Goal: Information Seeking & Learning: Learn about a topic

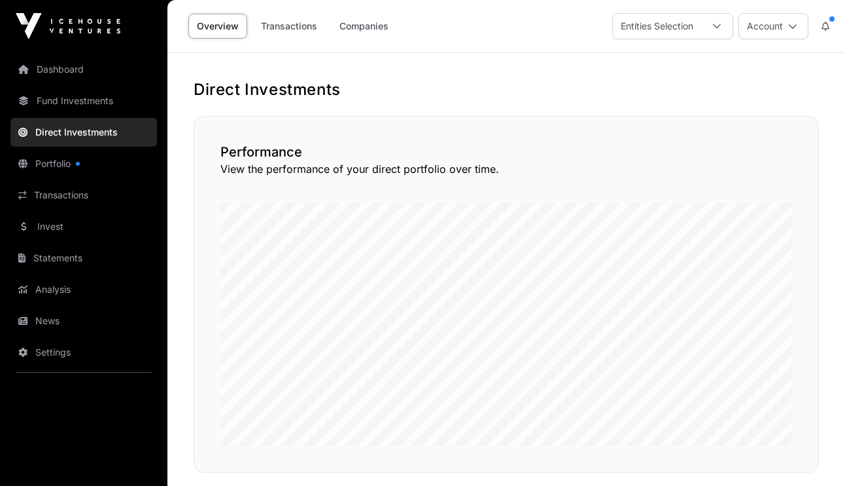
click at [791, 82] on h1 "Direct Investments" at bounding box center [507, 89] width 626 height 21
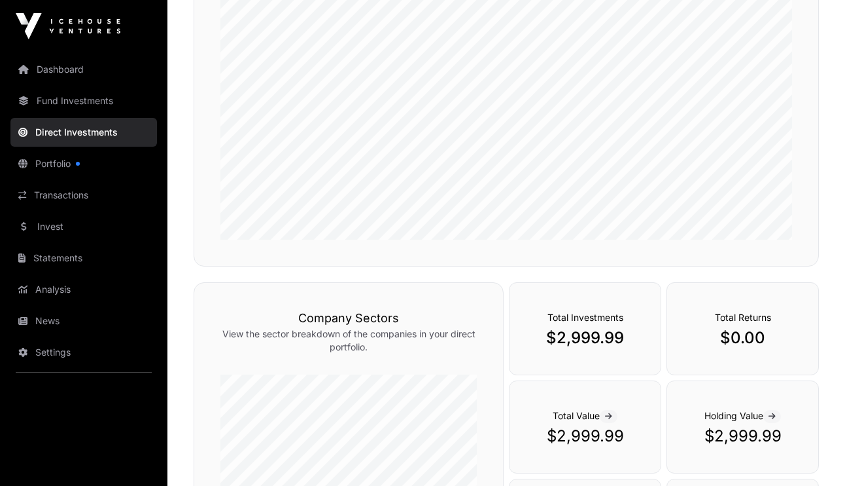
scroll to position [208, 0]
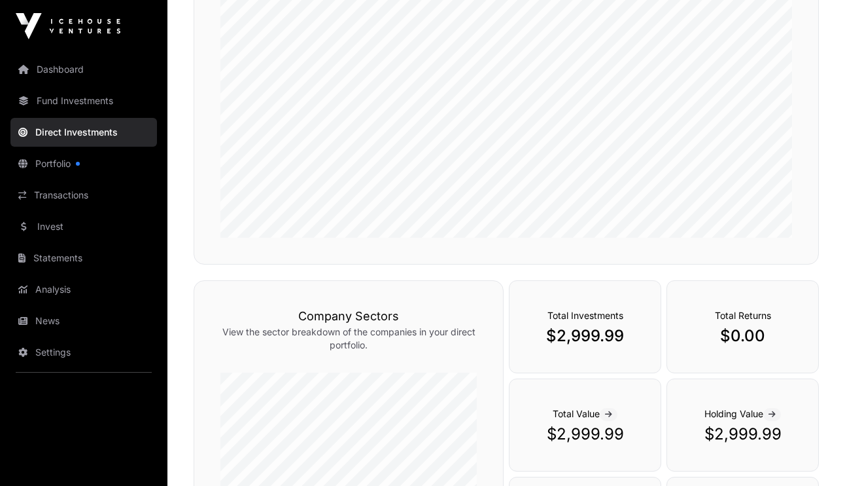
click at [46, 170] on link "Portfolio" at bounding box center [83, 163] width 147 height 29
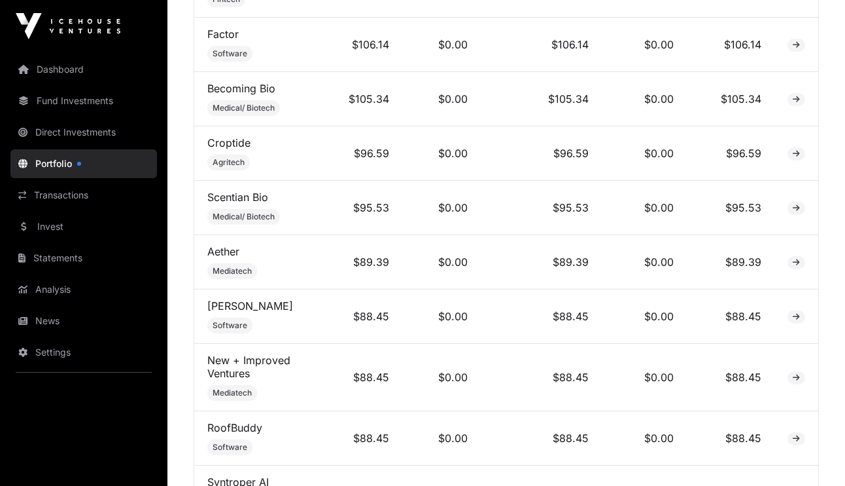
scroll to position [2175, 0]
click at [224, 244] on link "Aether" at bounding box center [223, 250] width 32 height 13
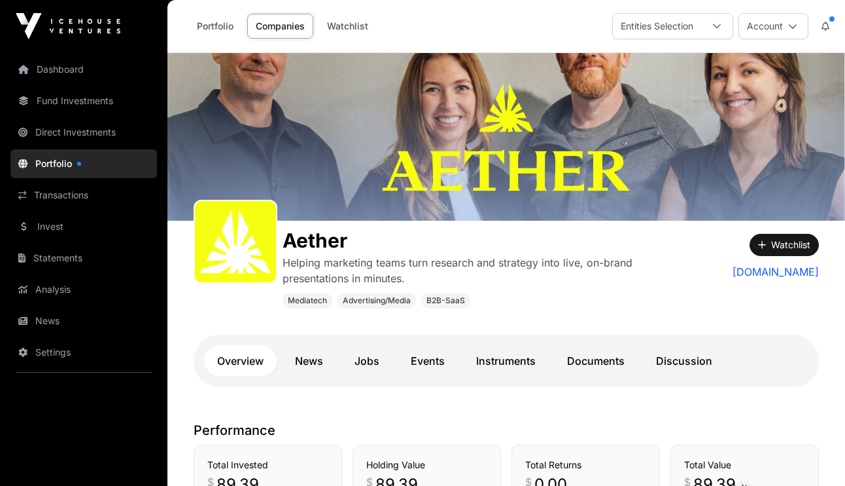
click at [627, 358] on link "Documents" at bounding box center [596, 360] width 84 height 31
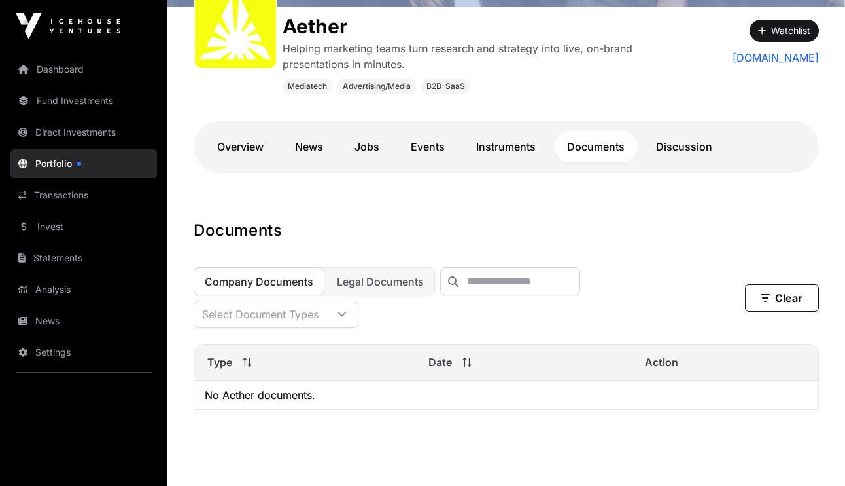
scroll to position [249, 0]
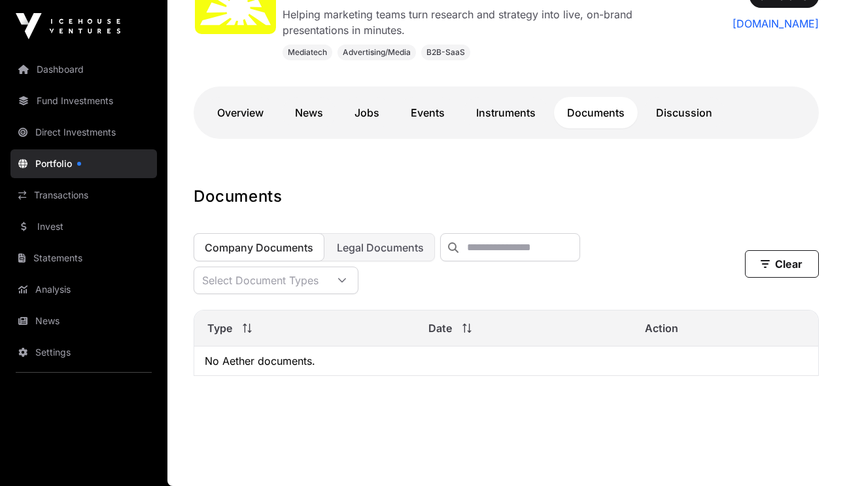
click at [413, 116] on link "Events" at bounding box center [428, 112] width 60 height 31
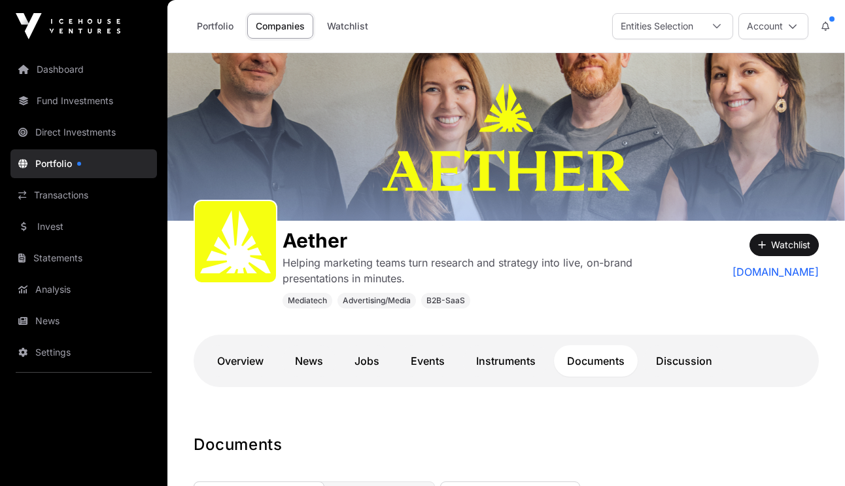
scroll to position [249, 0]
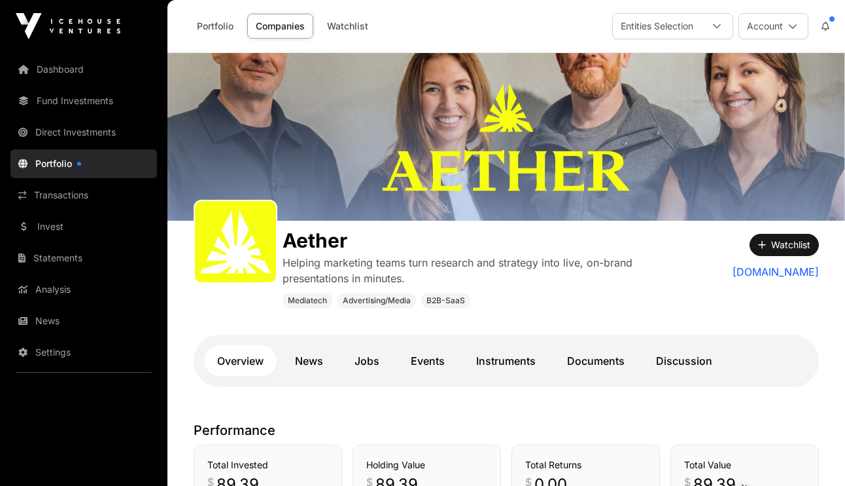
scroll to position [3, 0]
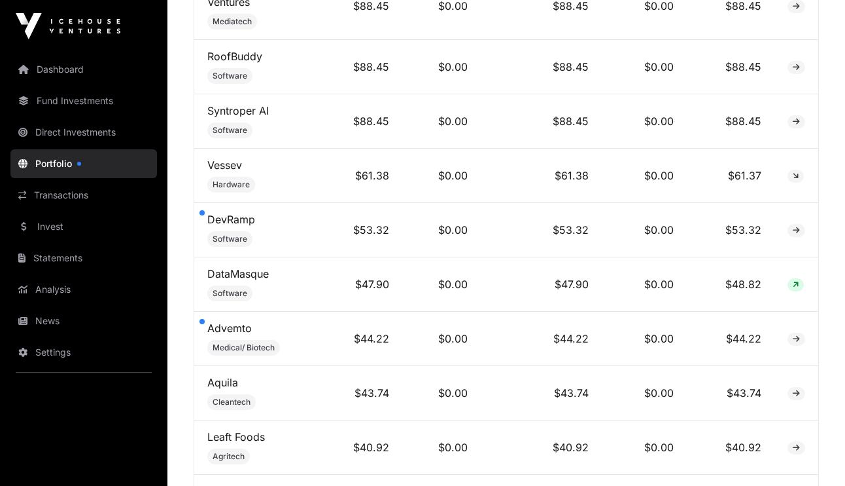
scroll to position [2550, 0]
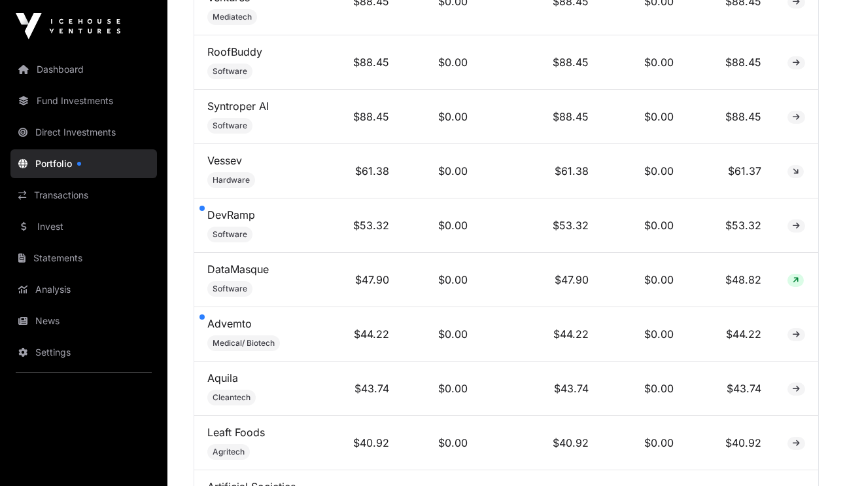
click at [222, 317] on link "Advemto" at bounding box center [229, 323] width 44 height 13
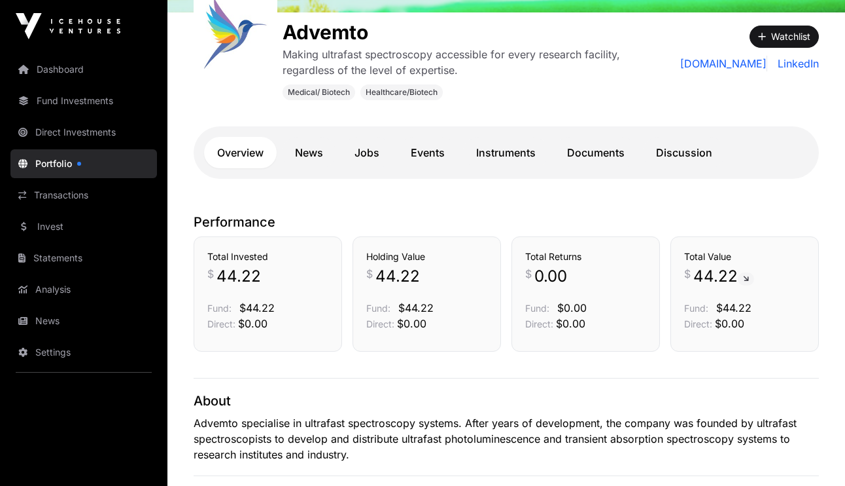
scroll to position [195, 0]
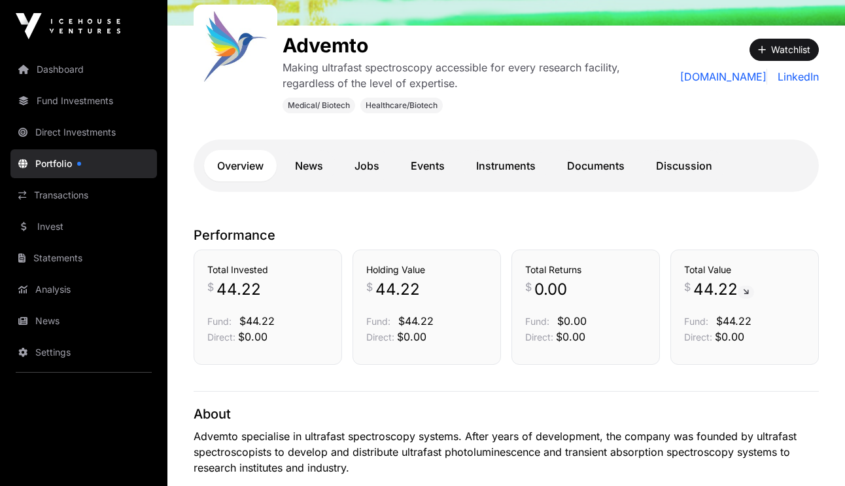
click at [659, 157] on link "Discussion" at bounding box center [684, 165] width 82 height 31
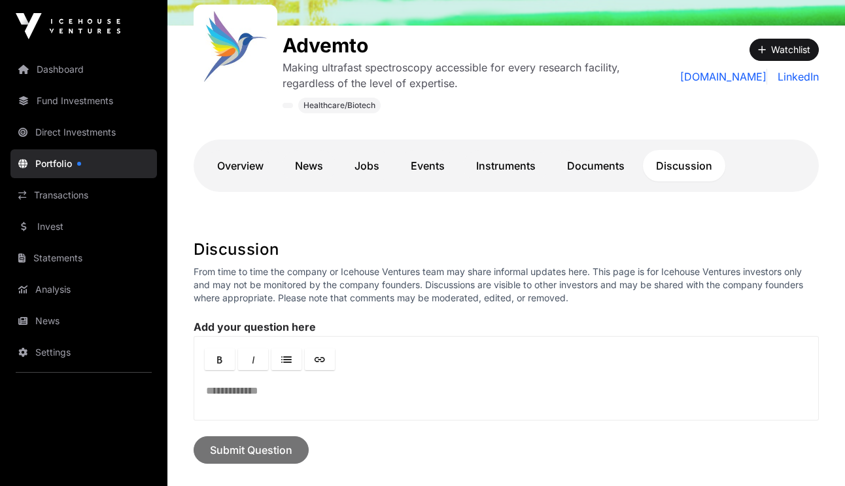
click at [511, 158] on link "Instruments" at bounding box center [506, 165] width 86 height 31
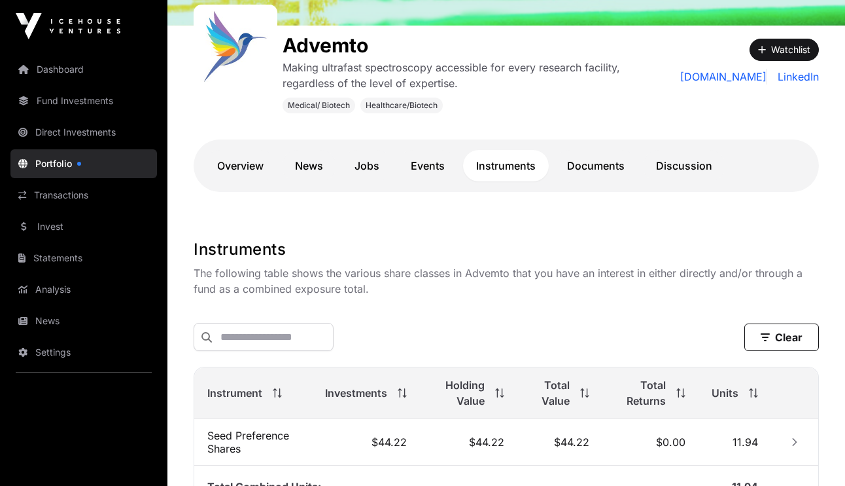
scroll to position [328, 0]
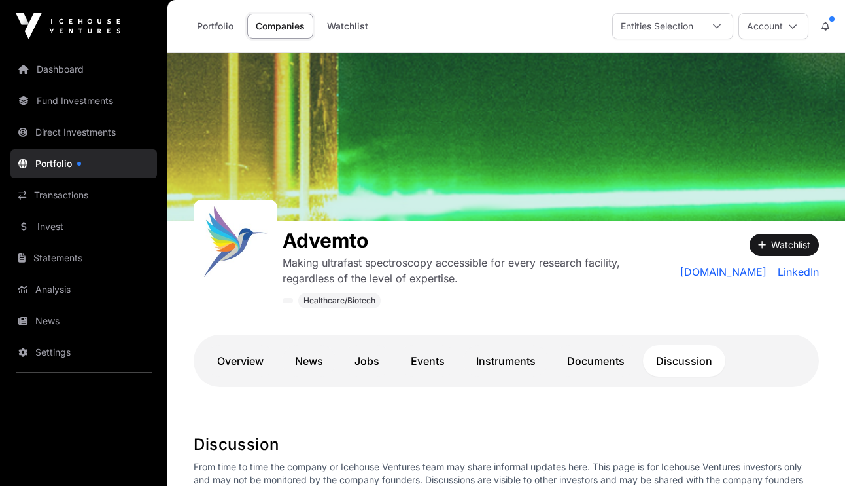
scroll to position [195, 0]
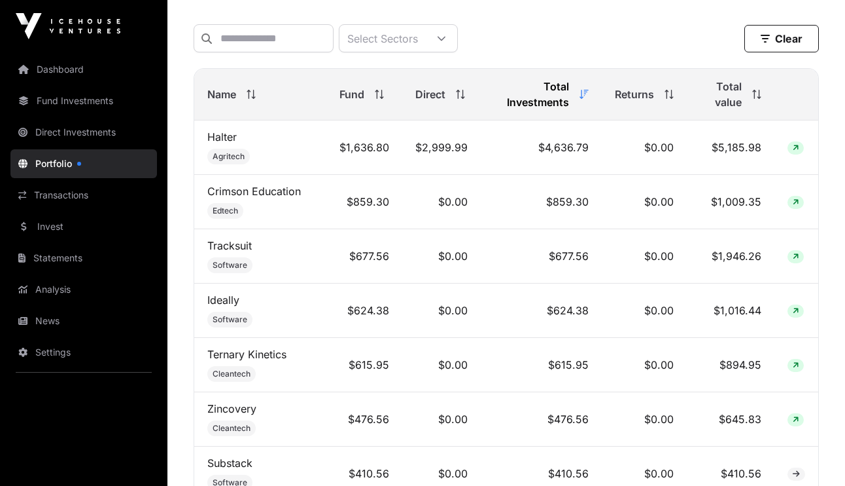
scroll to position [537, 0]
click at [230, 249] on link "Tracksuit" at bounding box center [229, 245] width 44 height 13
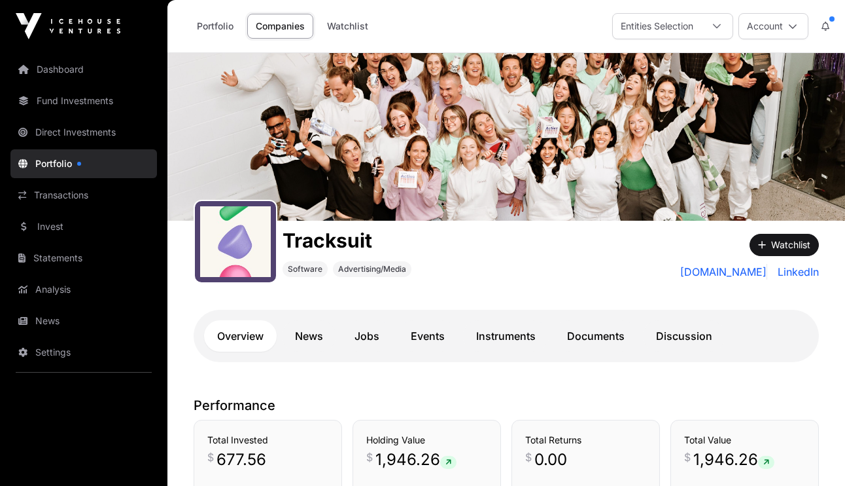
click at [423, 333] on link "Events" at bounding box center [428, 335] width 60 height 31
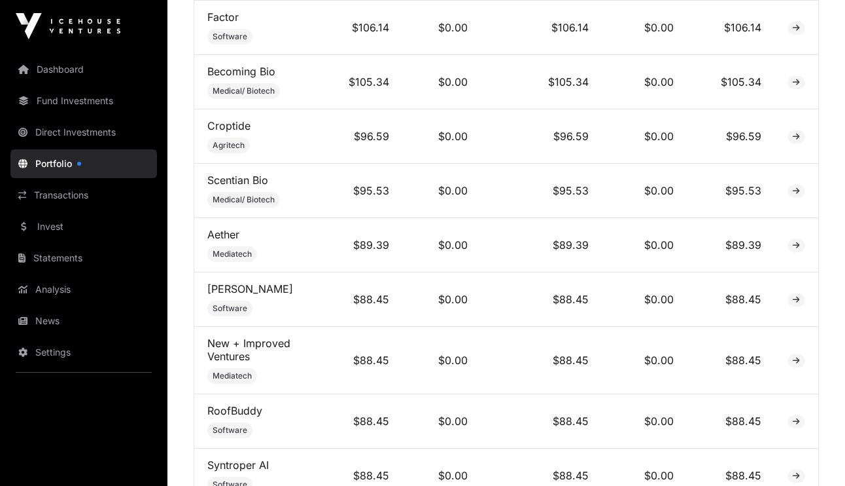
scroll to position [2216, 0]
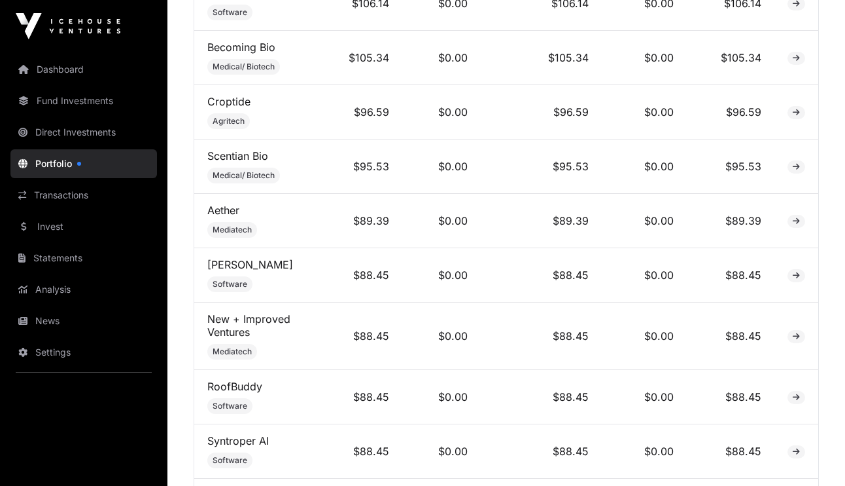
click at [226, 204] on link "Aether" at bounding box center [223, 209] width 32 height 13
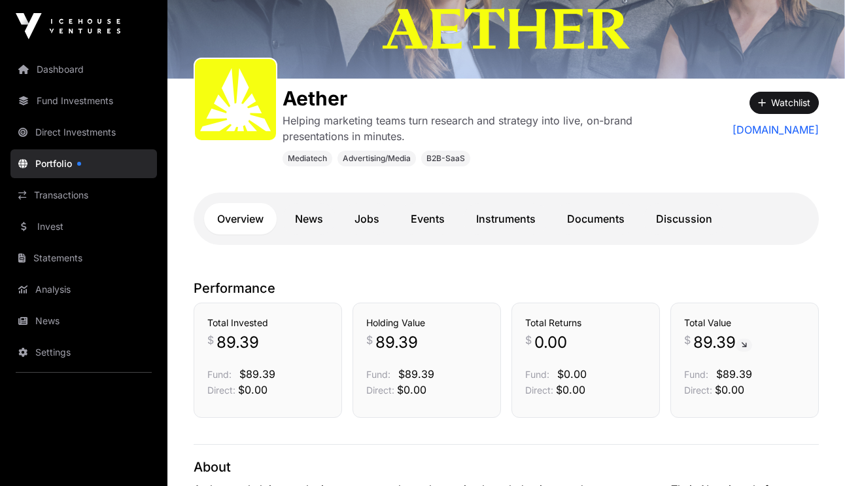
scroll to position [173, 0]
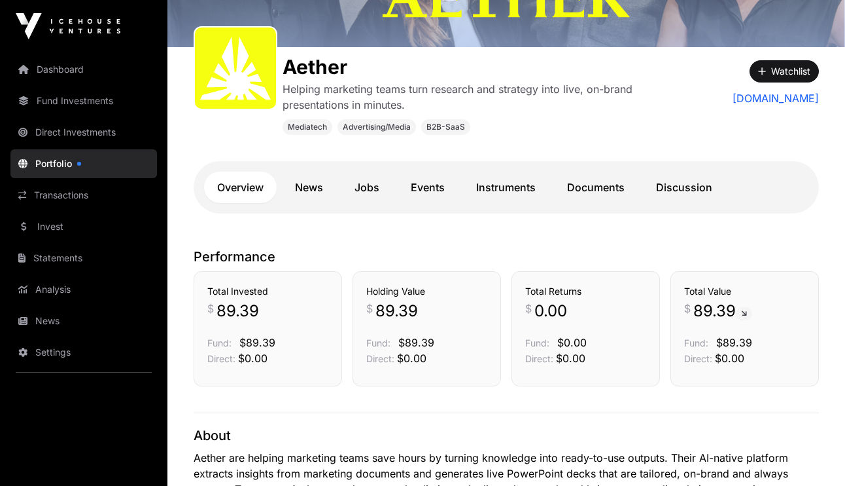
click at [447, 191] on link "Events" at bounding box center [428, 186] width 60 height 31
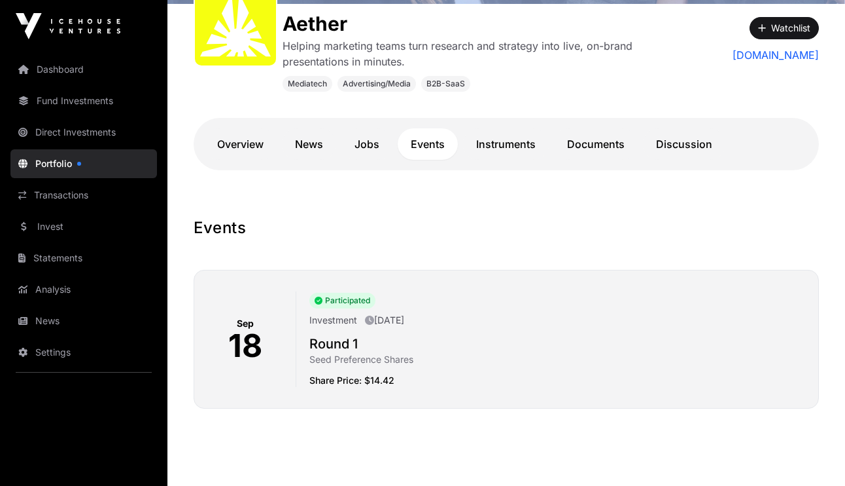
scroll to position [248, 0]
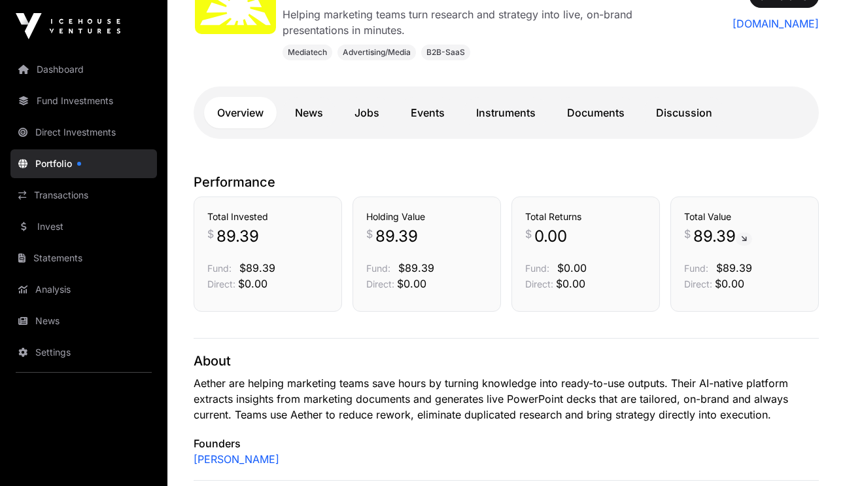
scroll to position [173, 0]
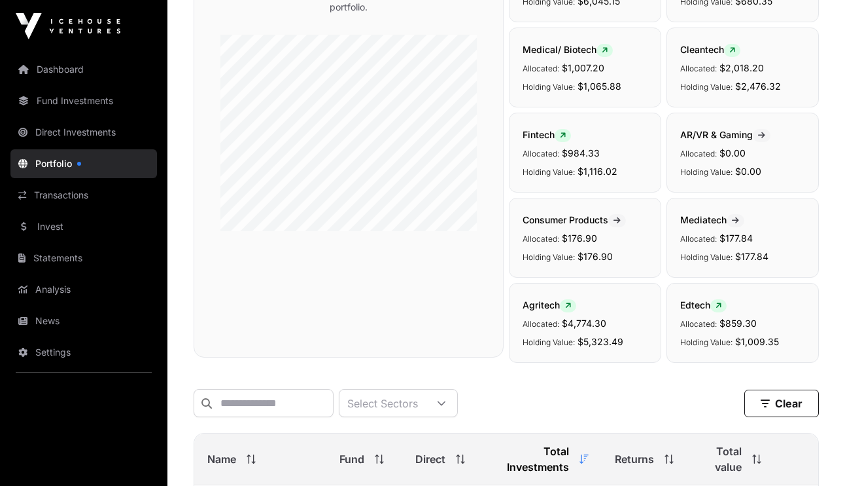
scroll to position [2216, 0]
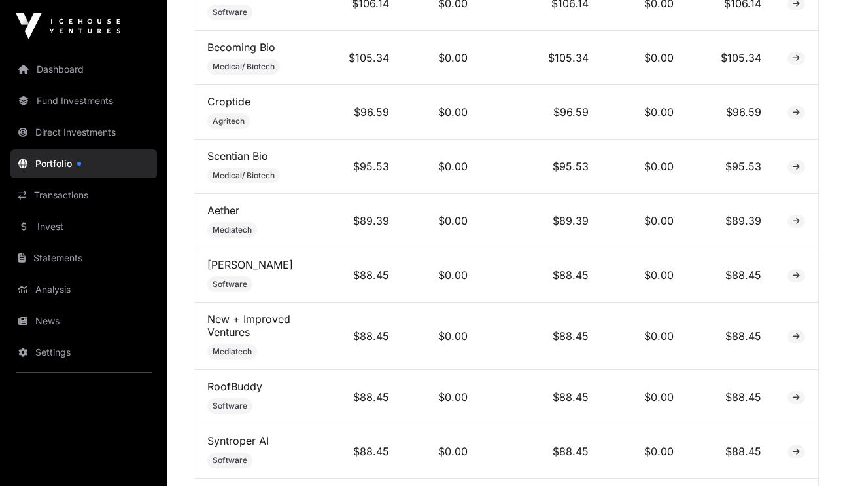
click at [237, 324] on link "New + Improved Ventures" at bounding box center [248, 325] width 83 height 26
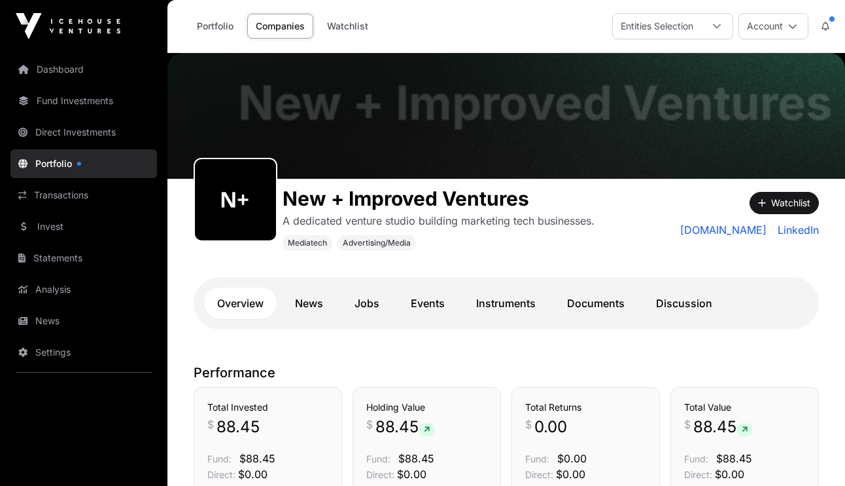
click at [434, 317] on link "Events" at bounding box center [428, 302] width 60 height 31
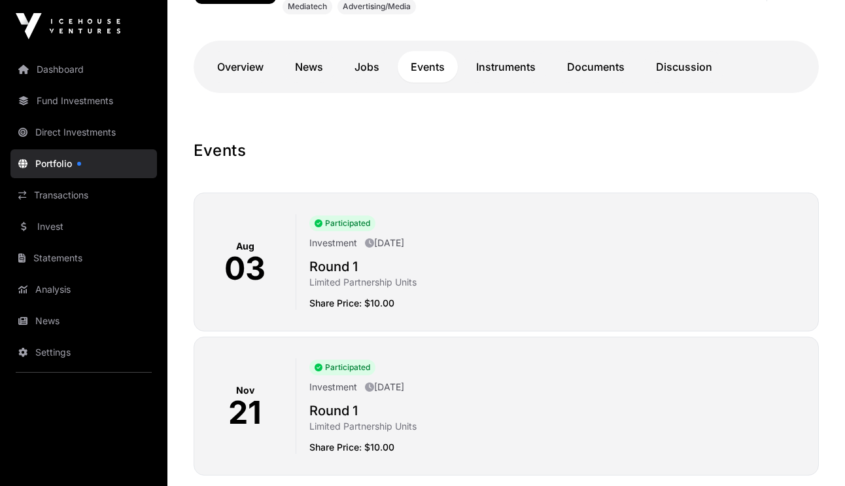
scroll to position [334, 0]
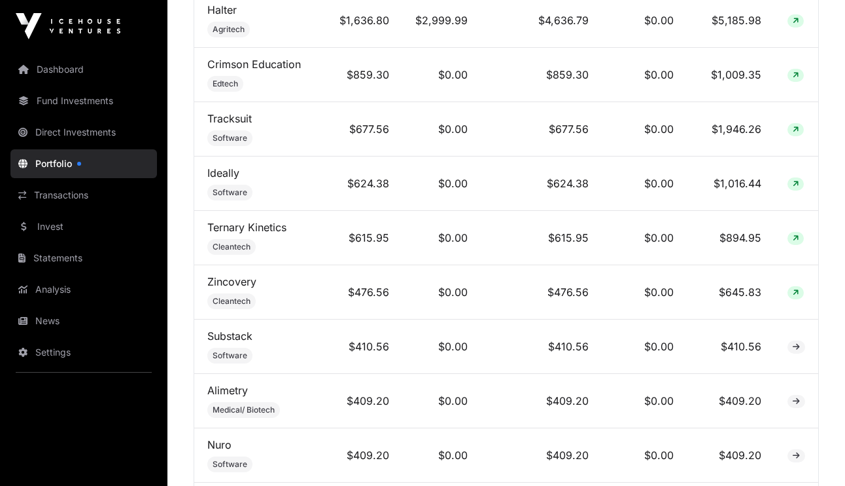
scroll to position [662, 0]
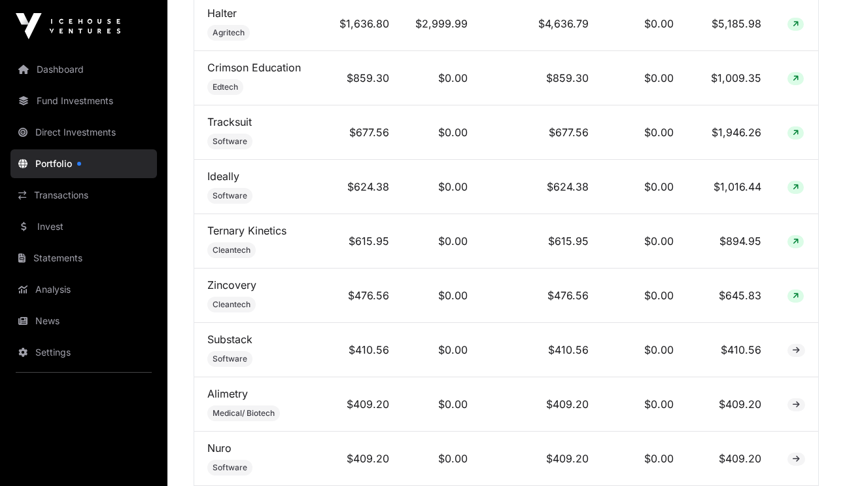
click at [218, 179] on link "Ideally" at bounding box center [223, 175] width 32 height 13
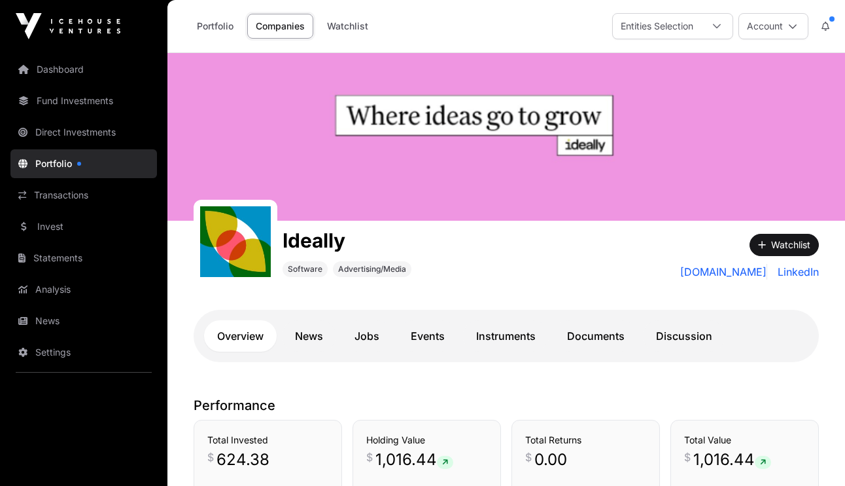
click at [423, 262] on div "Ideally Software Advertising/Media" at bounding box center [428, 252] width 469 height 63
click at [428, 343] on link "Events" at bounding box center [428, 335] width 60 height 31
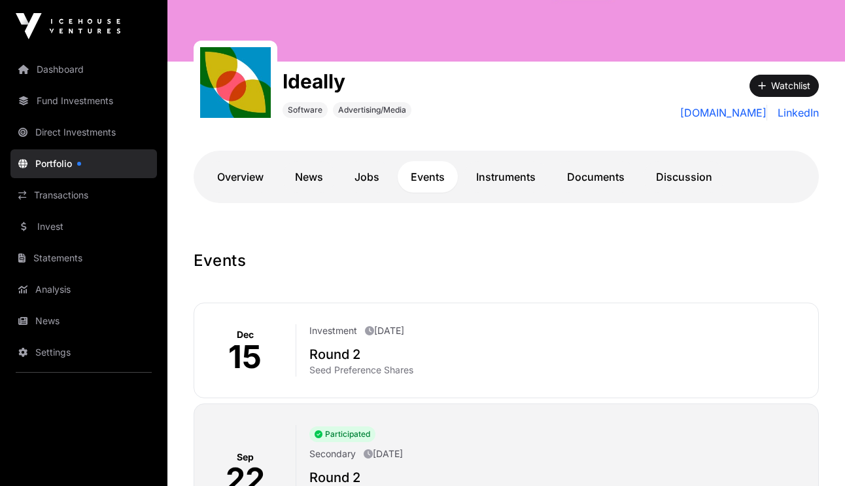
scroll to position [158, 0]
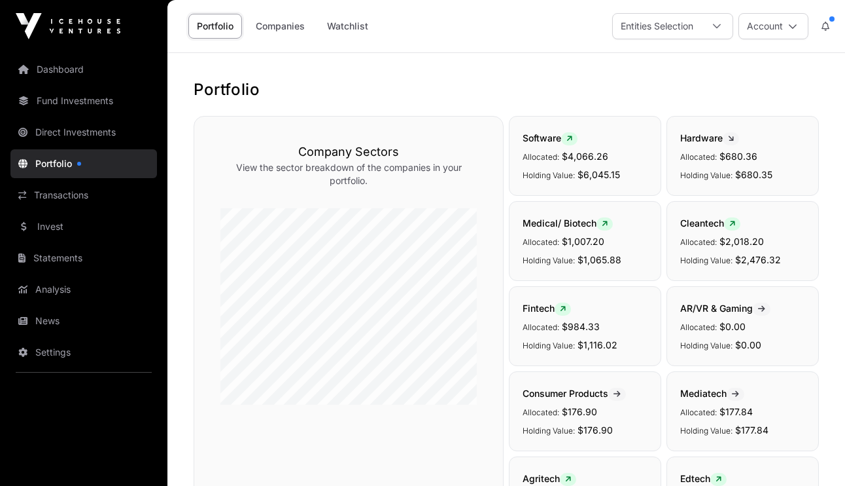
scroll to position [662, 0]
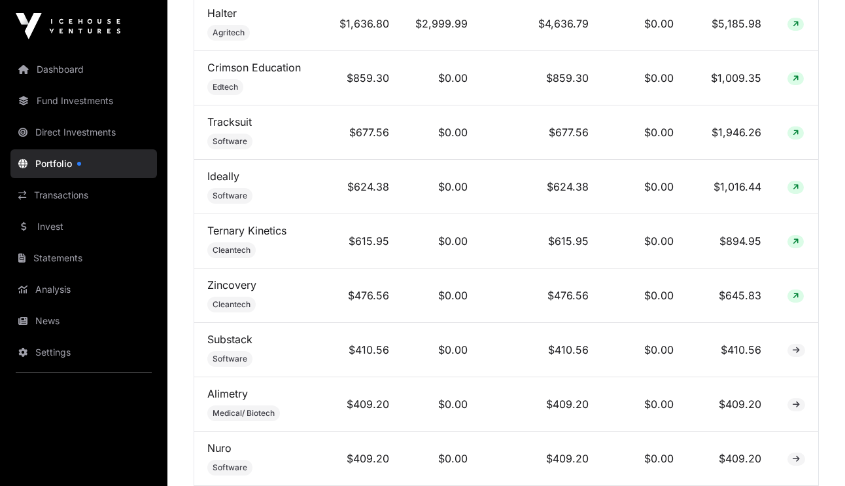
click at [229, 340] on link "Substack" at bounding box center [229, 338] width 45 height 13
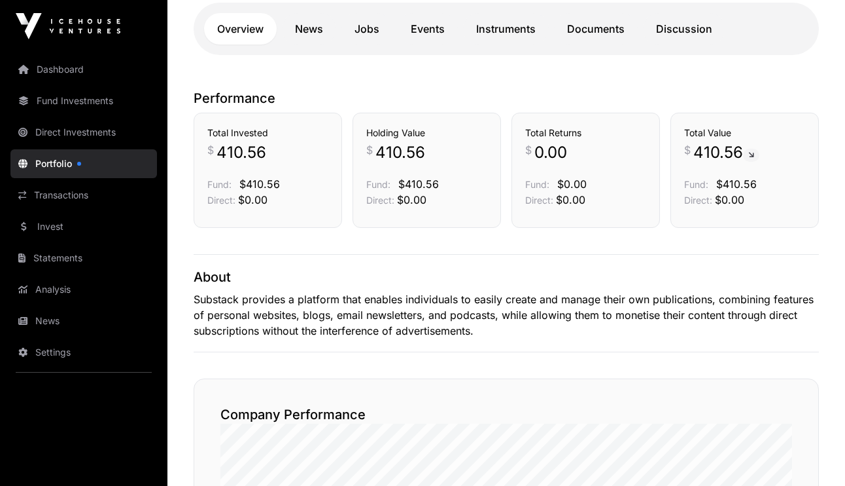
scroll to position [305, 0]
click at [438, 18] on link "Events" at bounding box center [428, 29] width 60 height 31
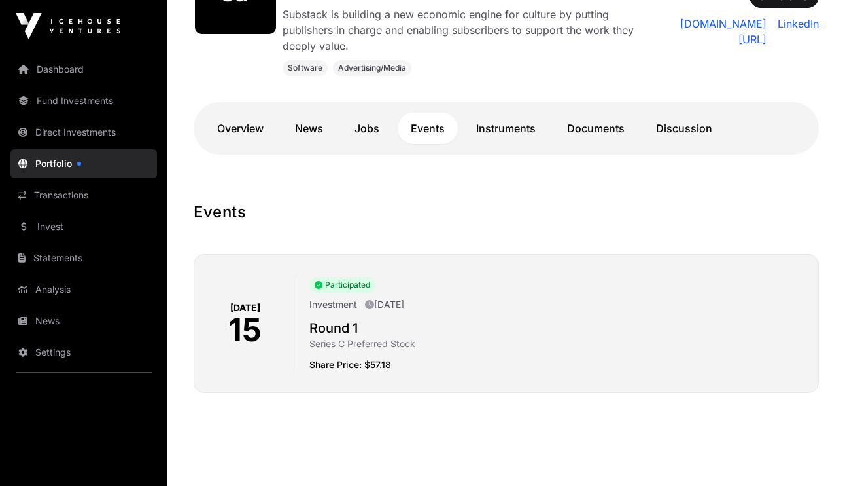
click at [300, 219] on div "Events [DATE] Participated Investment [DATE] Round 1 Series C Preferred Stock S…" at bounding box center [507, 305] width 678 height 207
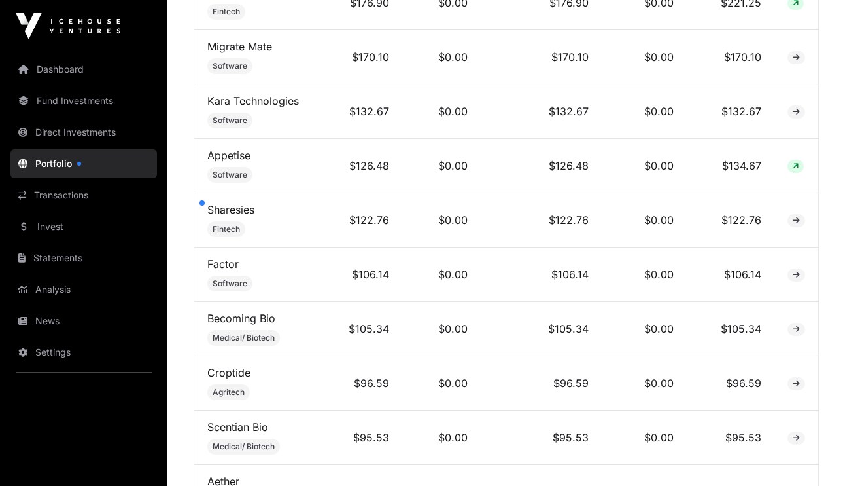
scroll to position [1945, 0]
click at [224, 202] on link "Sharesies" at bounding box center [230, 208] width 47 height 13
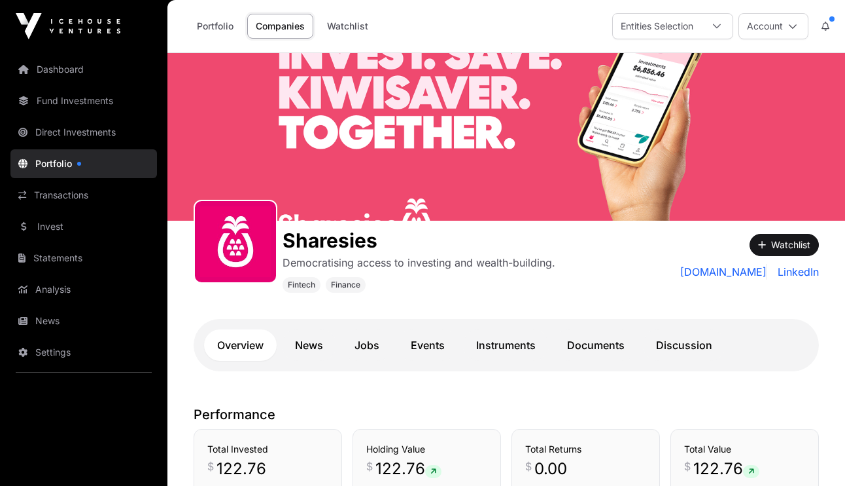
click at [422, 277] on div "Fintech Finance" at bounding box center [419, 283] width 273 height 17
click at [425, 344] on link "Events" at bounding box center [428, 344] width 60 height 31
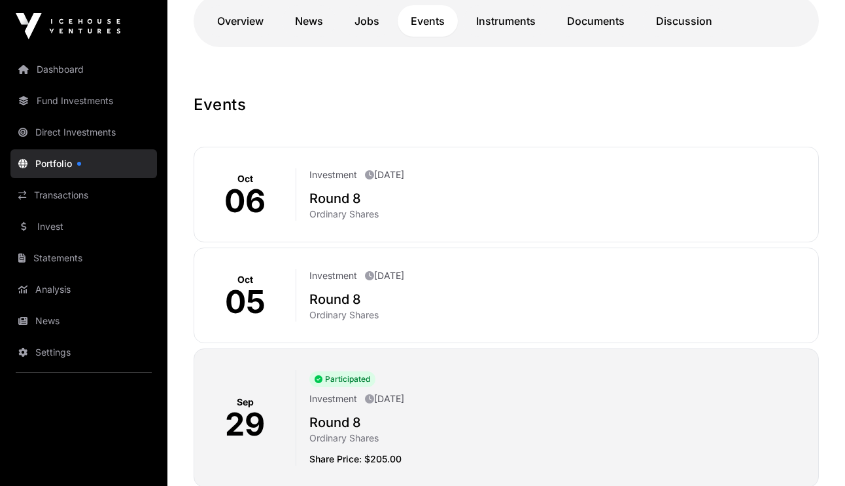
scroll to position [340, 0]
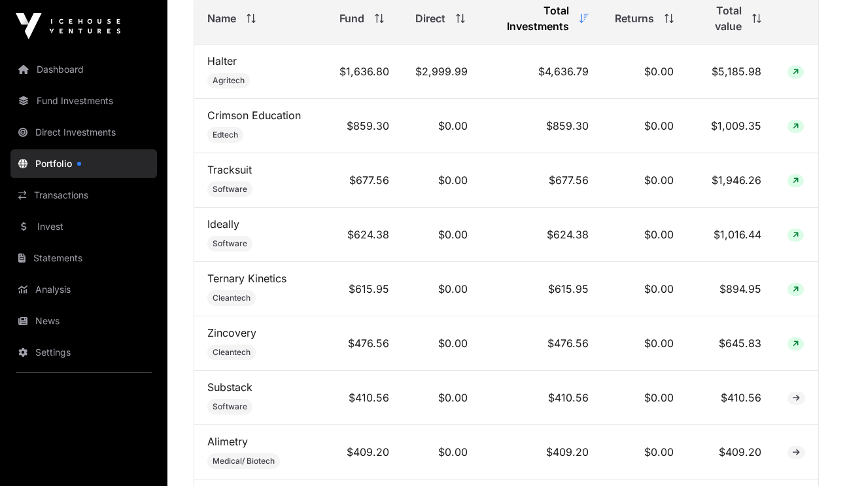
scroll to position [610, 0]
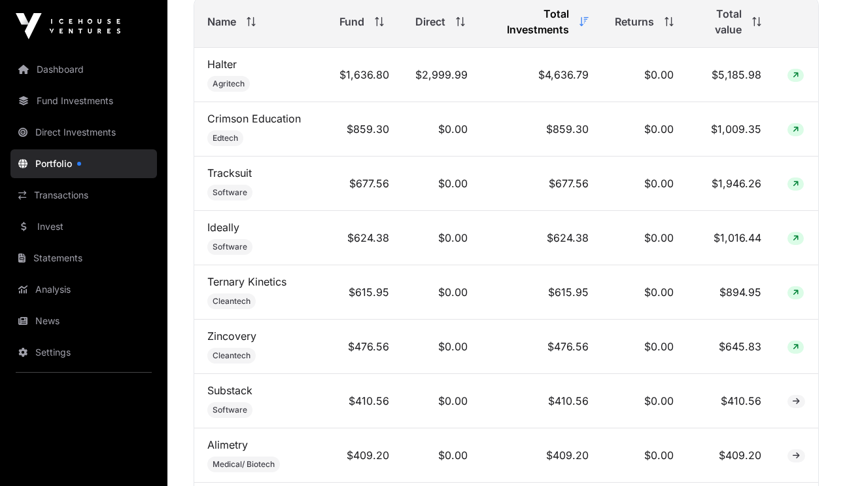
click at [228, 65] on link "Halter" at bounding box center [221, 64] width 29 height 13
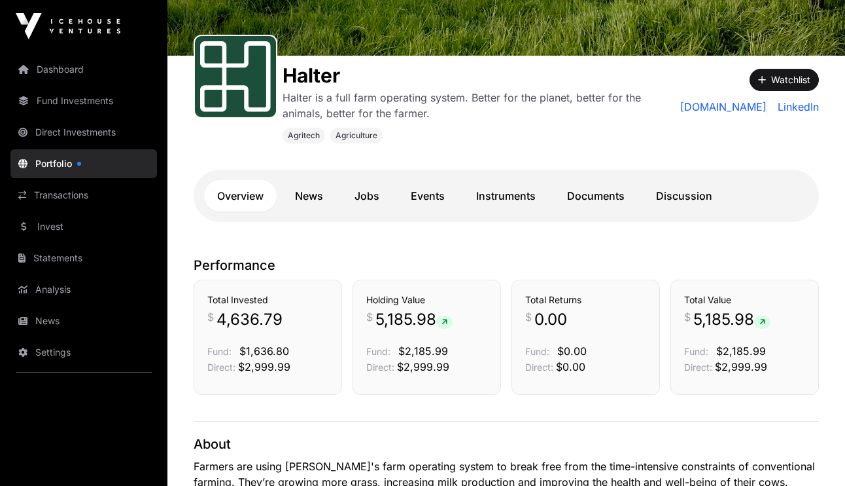
scroll to position [169, 0]
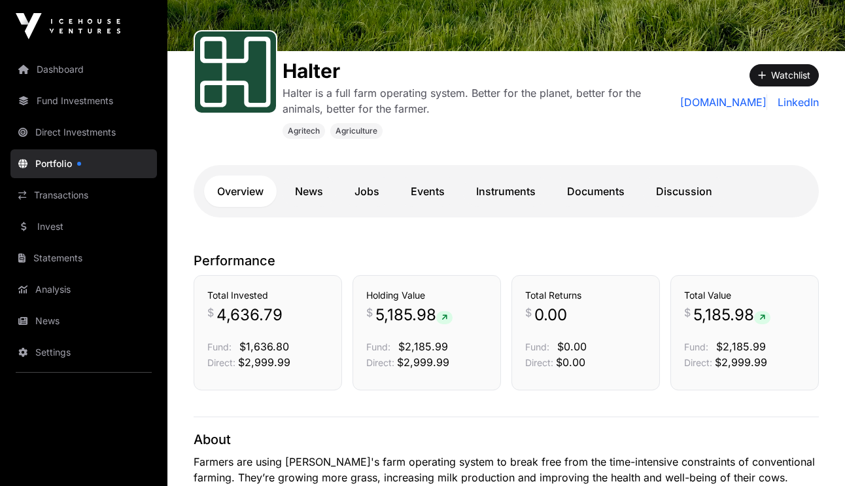
click at [437, 185] on link "Events" at bounding box center [428, 190] width 60 height 31
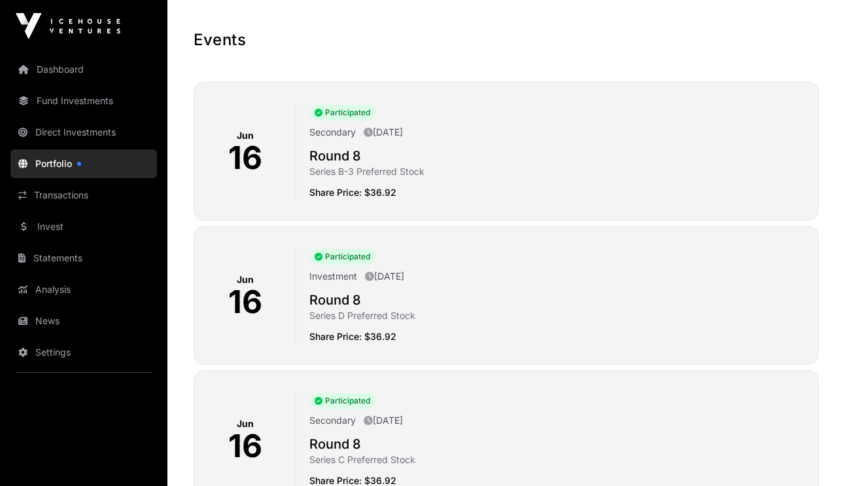
scroll to position [406, 0]
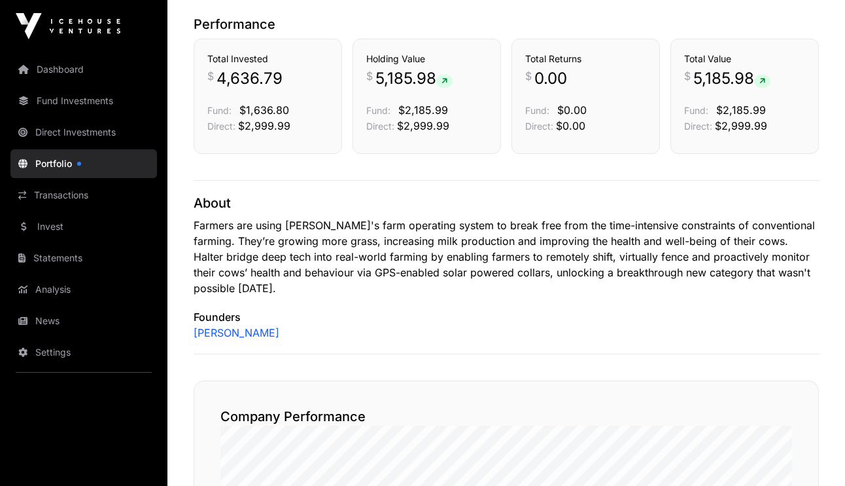
scroll to position [169, 0]
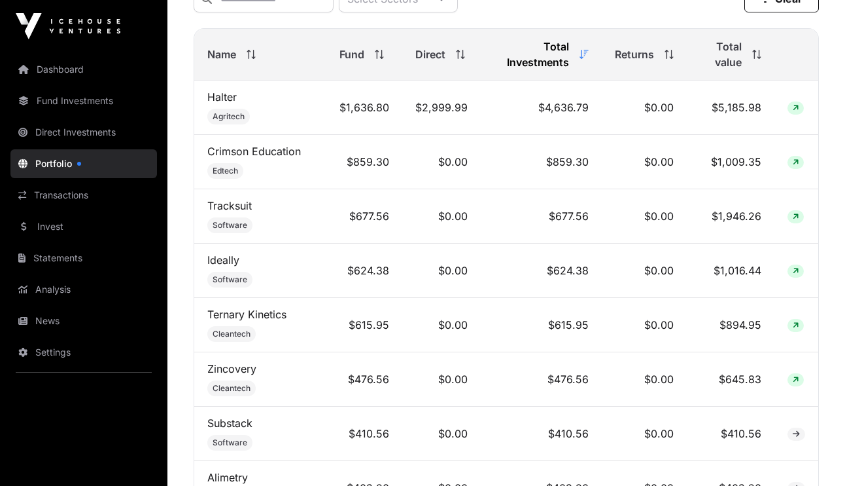
scroll to position [580, 0]
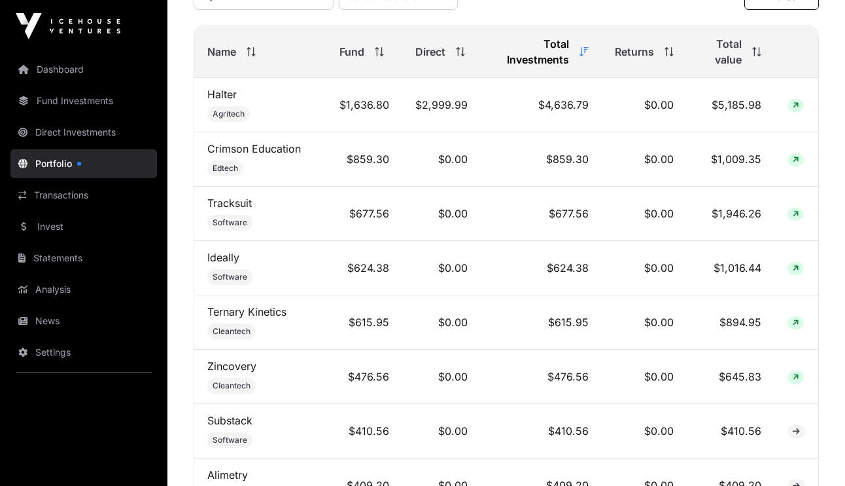
click at [232, 203] on link "Tracksuit" at bounding box center [229, 202] width 44 height 13
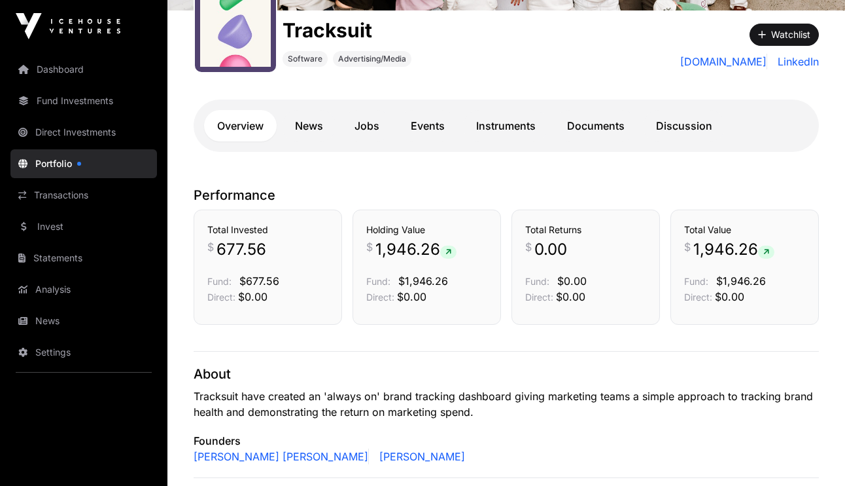
scroll to position [228, 0]
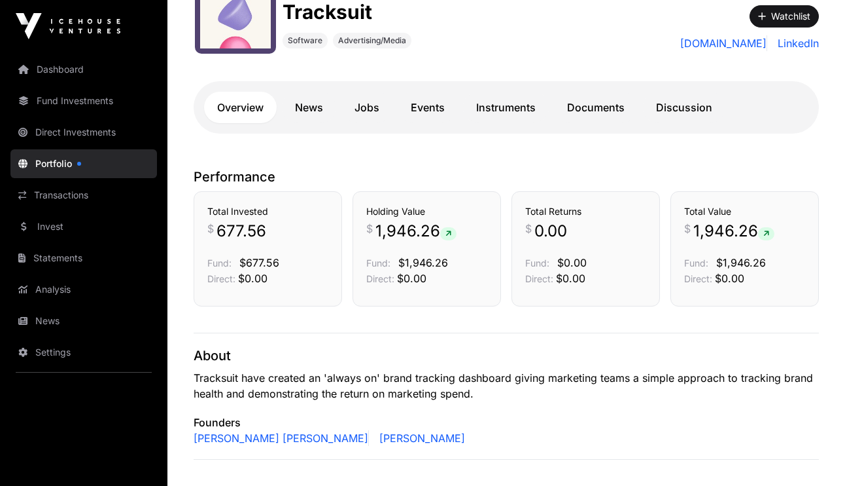
click at [429, 110] on link "Events" at bounding box center [428, 107] width 60 height 31
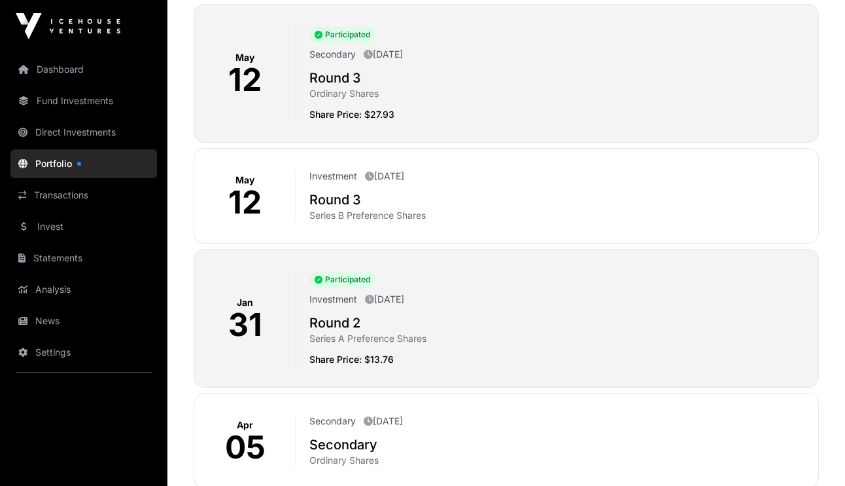
scroll to position [747, 0]
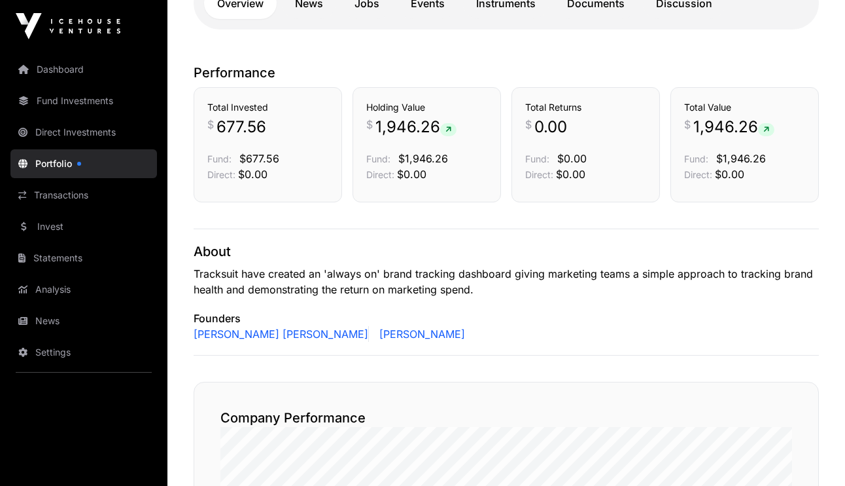
scroll to position [228, 0]
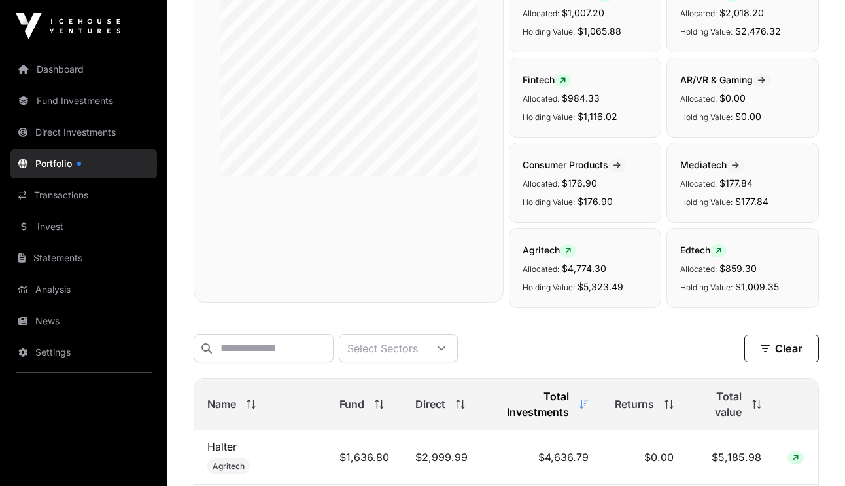
scroll to position [580, 0]
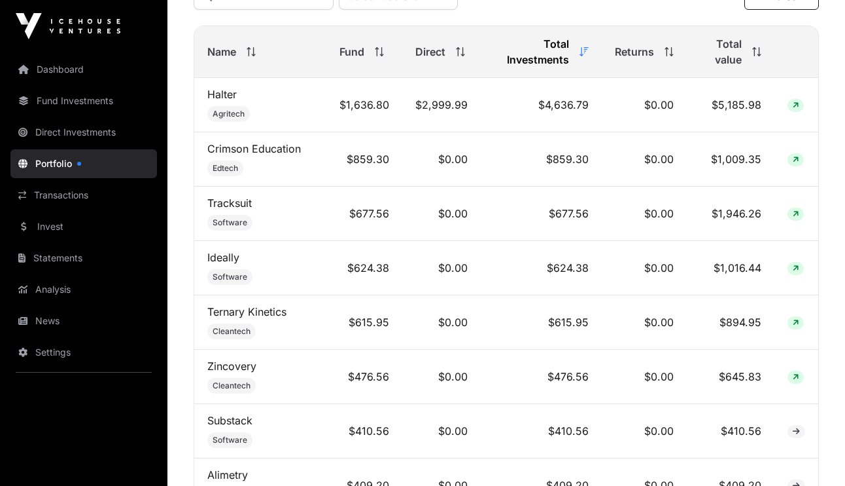
click at [235, 152] on link "Crimson Education" at bounding box center [254, 148] width 94 height 13
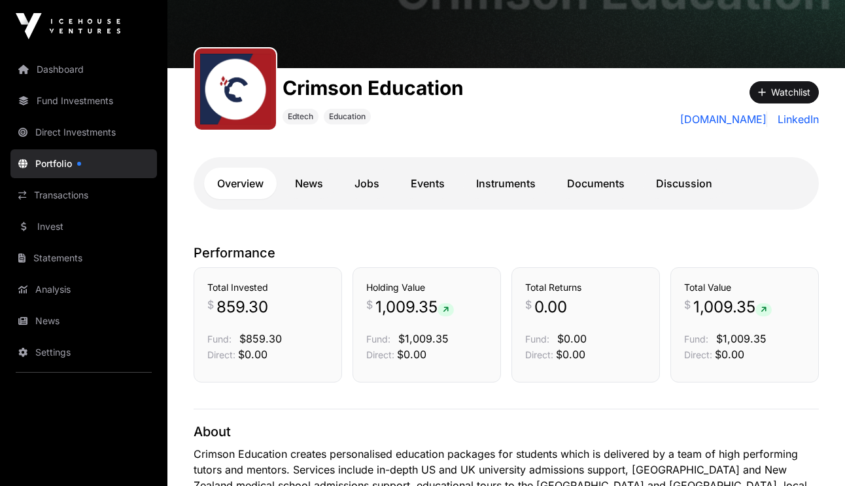
scroll to position [110, 0]
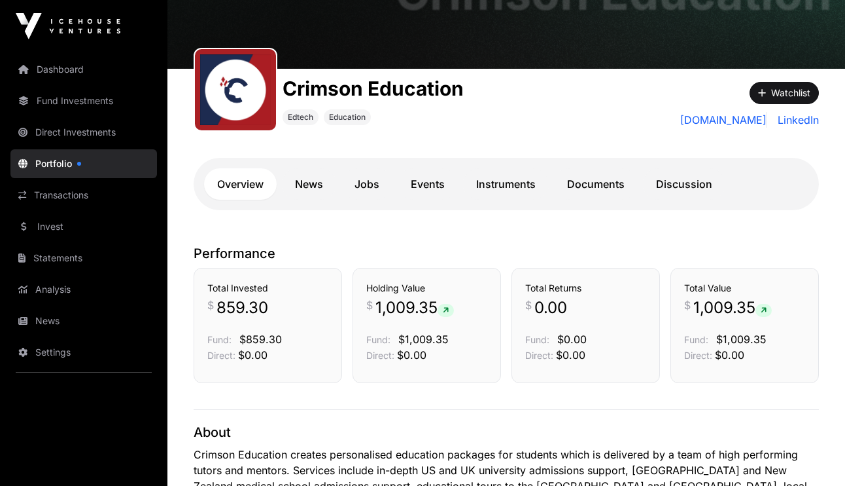
click at [427, 178] on link "Events" at bounding box center [428, 183] width 60 height 31
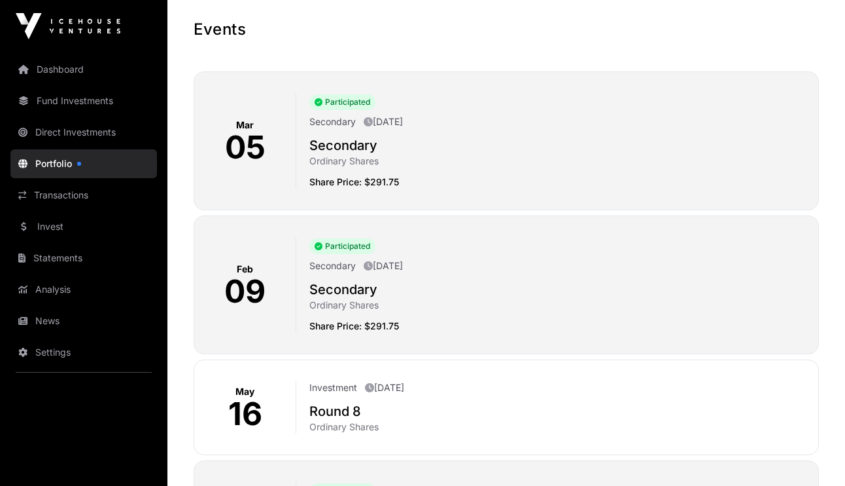
scroll to position [211, 0]
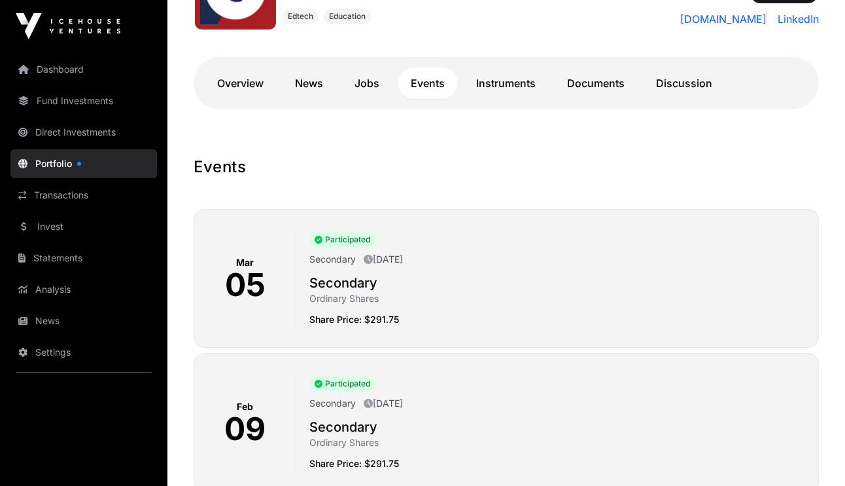
scroll to position [110, 0]
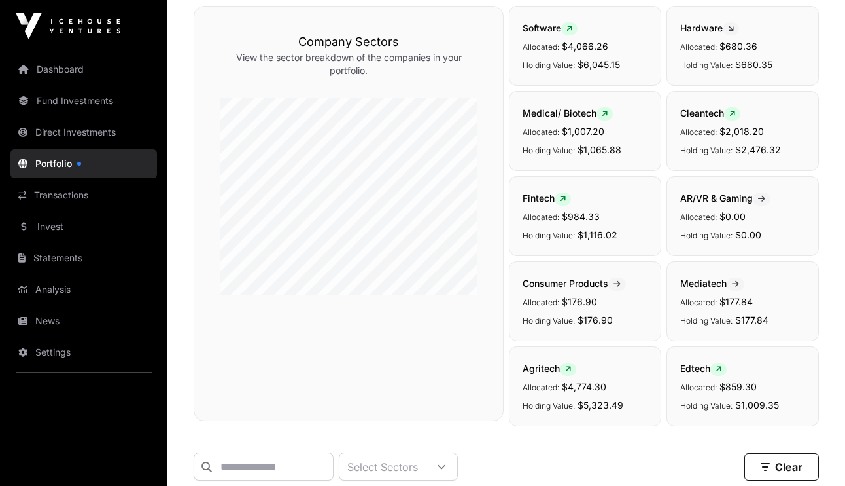
scroll to position [580, 0]
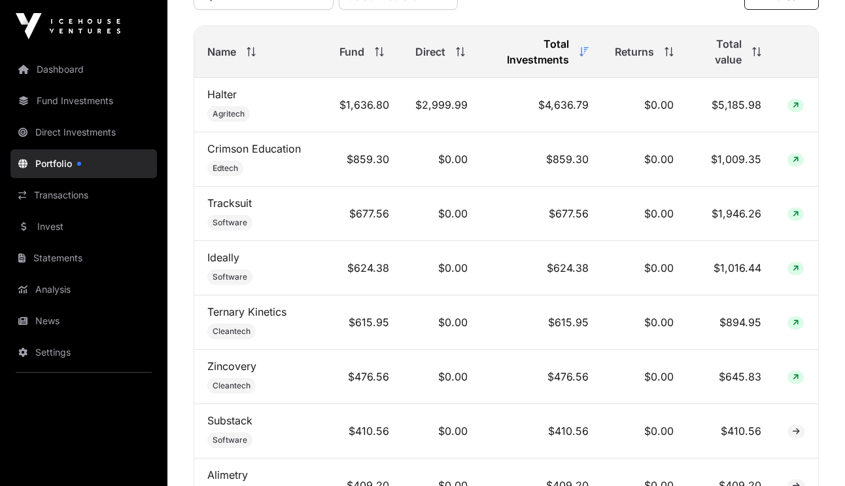
click at [221, 97] on link "Halter" at bounding box center [221, 94] width 29 height 13
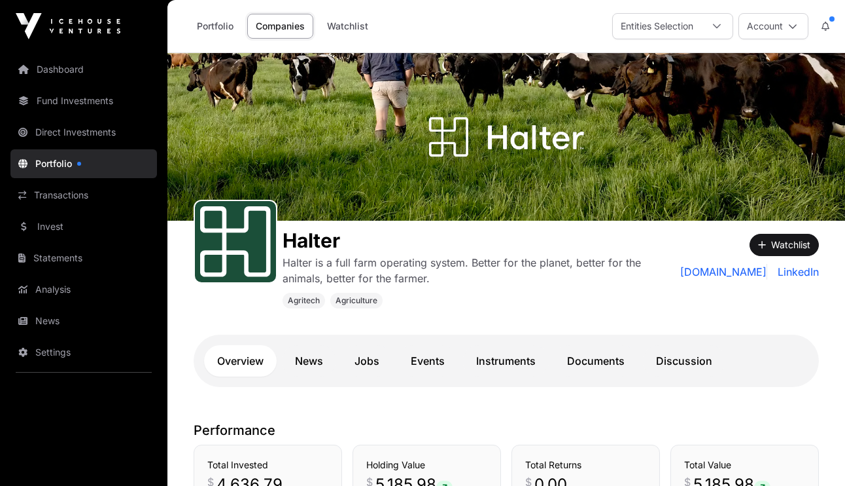
click at [433, 363] on link "Events" at bounding box center [428, 360] width 60 height 31
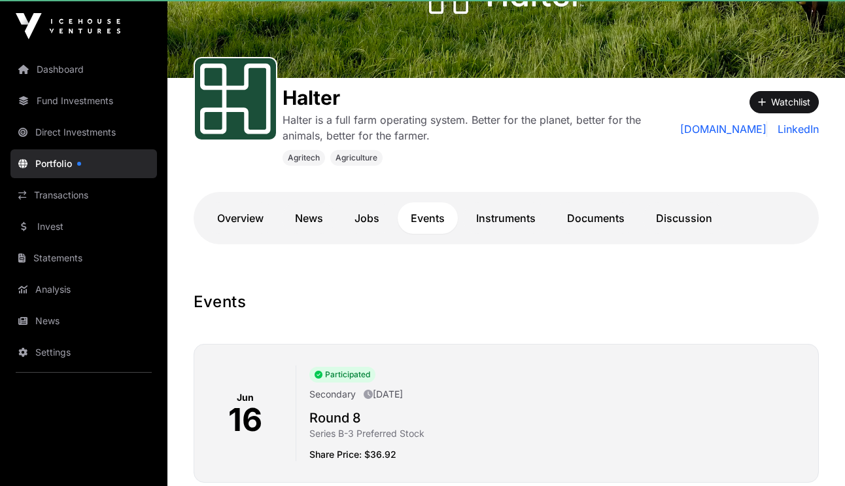
scroll to position [250, 0]
